Goal: Navigation & Orientation: Find specific page/section

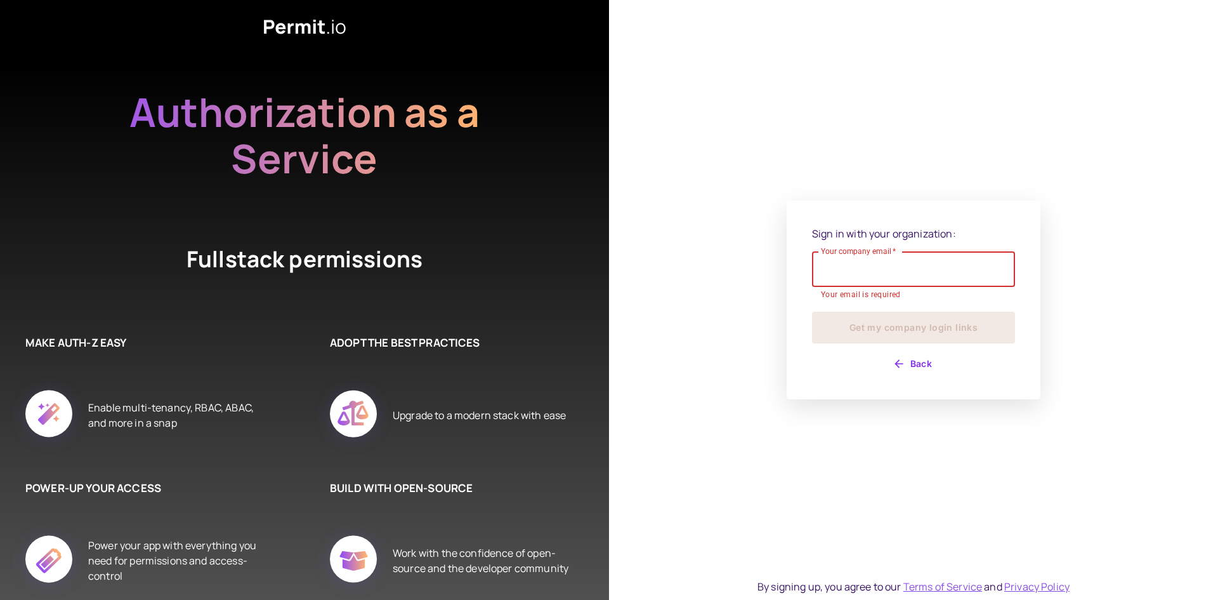
click at [901, 263] on input "Your company email   *" at bounding box center [913, 269] width 203 height 36
type input "**********"
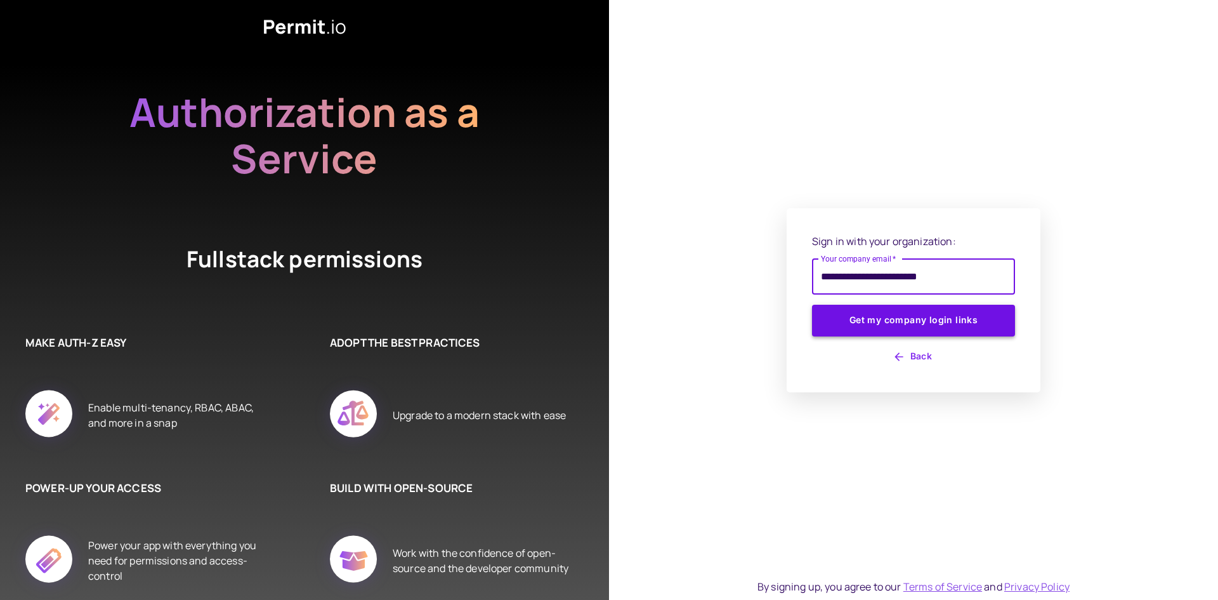
click at [879, 322] on button "Get my company login links" at bounding box center [913, 321] width 203 height 32
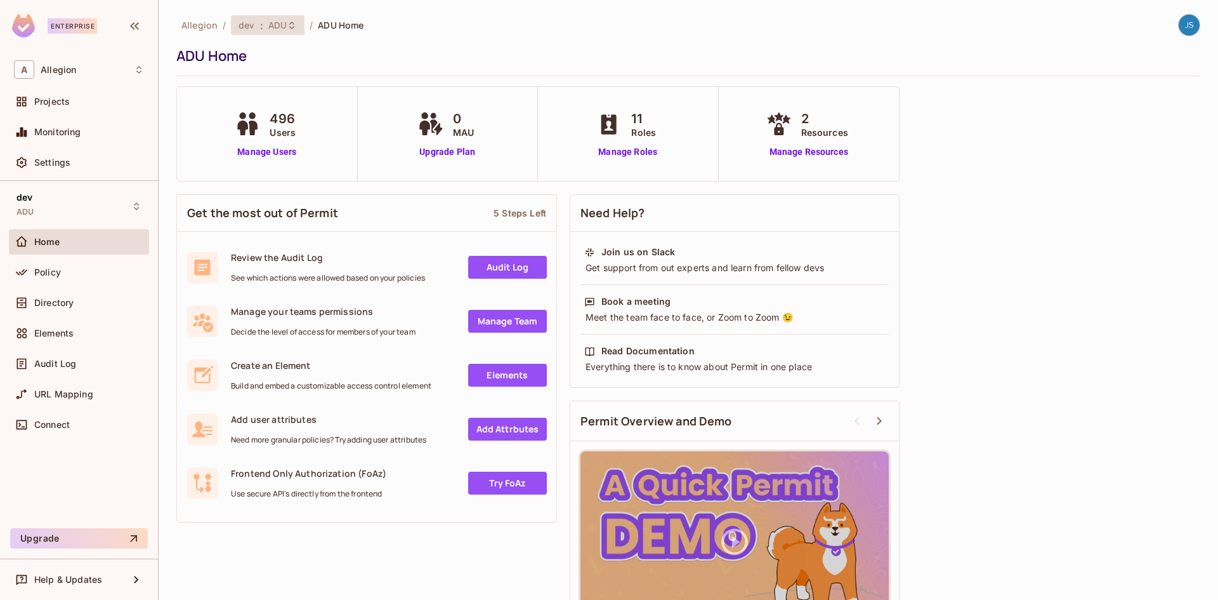
click at [246, 27] on span "dev" at bounding box center [247, 25] width 16 height 12
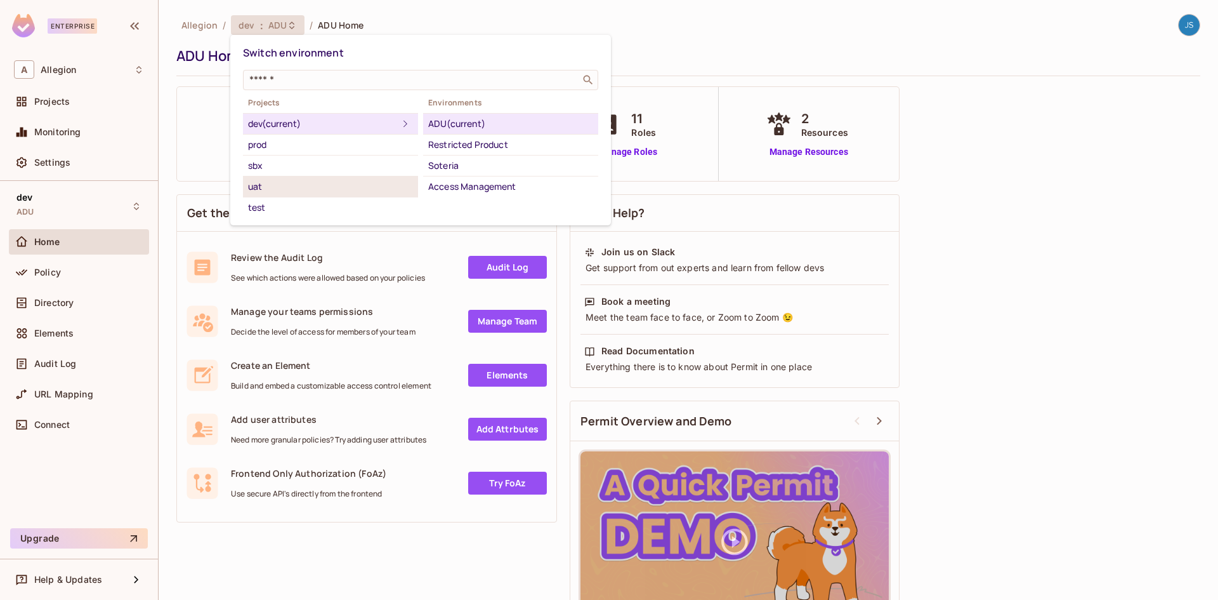
click at [285, 193] on div "uat" at bounding box center [330, 186] width 165 height 15
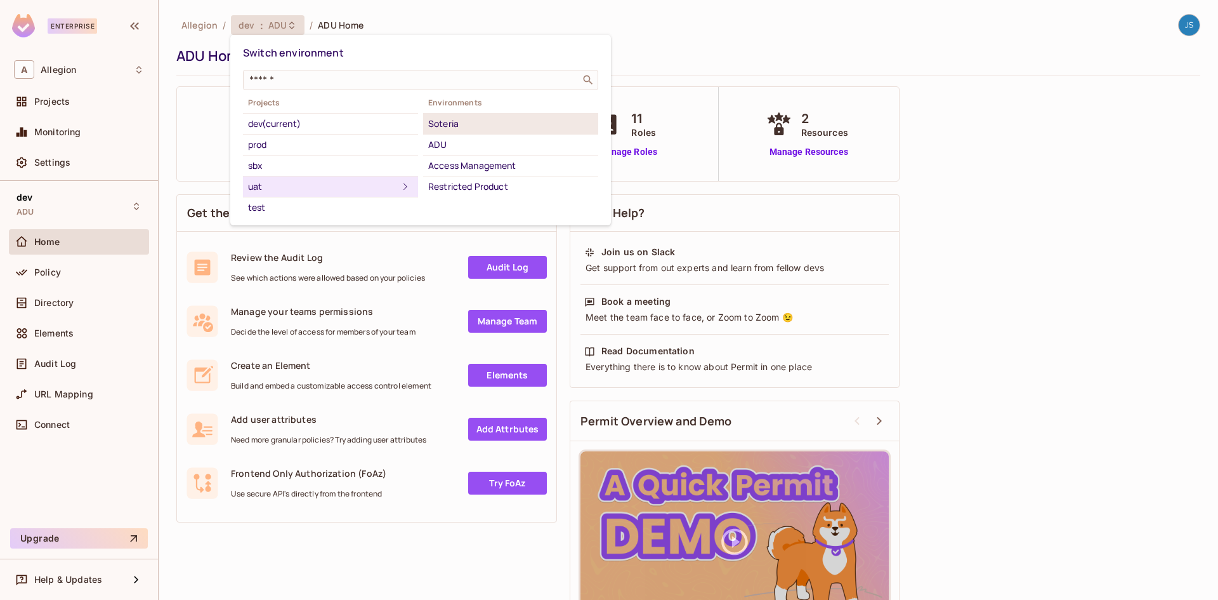
click at [479, 119] on div "Soteria" at bounding box center [510, 123] width 165 height 15
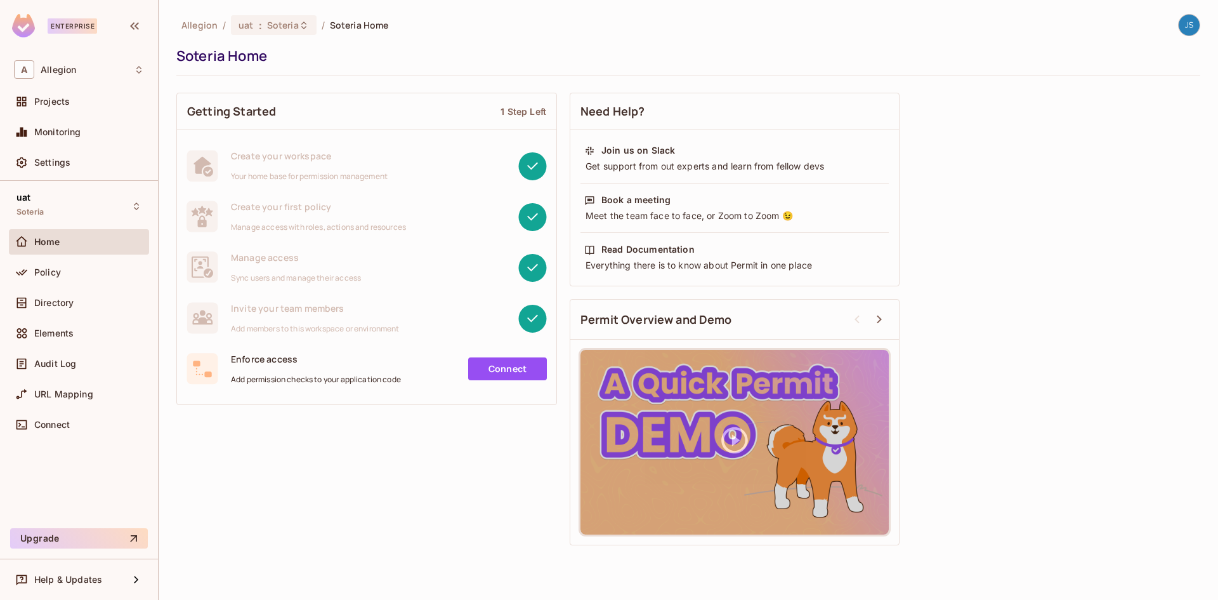
click at [317, 422] on div "Getting Started 1 Step Left Create your workspace Your home base for permission…" at bounding box center [688, 318] width 1024 height 465
click at [350, 478] on div "Getting Started 1 Step Left Create your workspace Your home base for permission…" at bounding box center [688, 318] width 1024 height 465
